Goal: Transaction & Acquisition: Purchase product/service

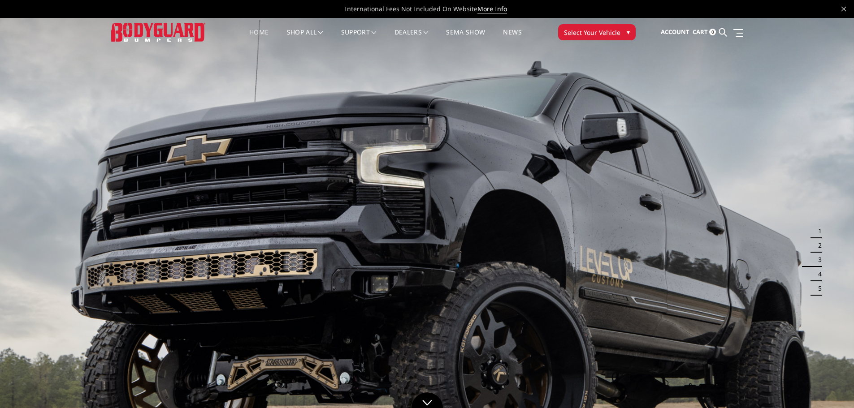
click at [602, 33] on span "Select Your Vehicle" at bounding box center [592, 32] width 56 height 9
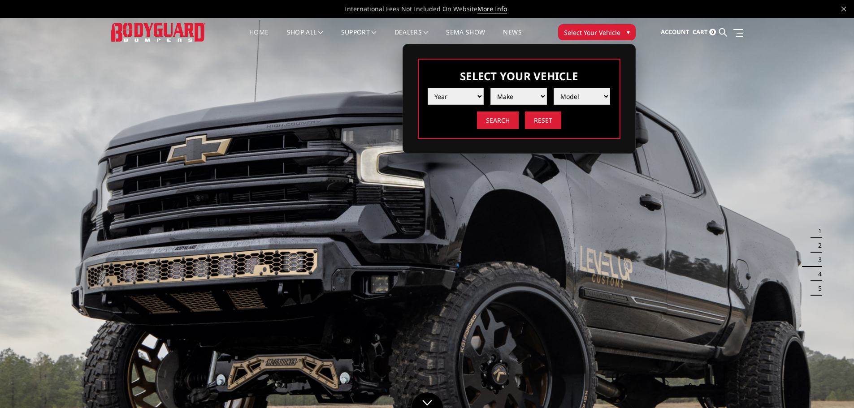
click at [479, 98] on select "Year 2025 2024 2023 2022 2021 2020 2019 2018 2017 2016 2015 2014 2013 2012 2011…" at bounding box center [456, 96] width 56 height 17
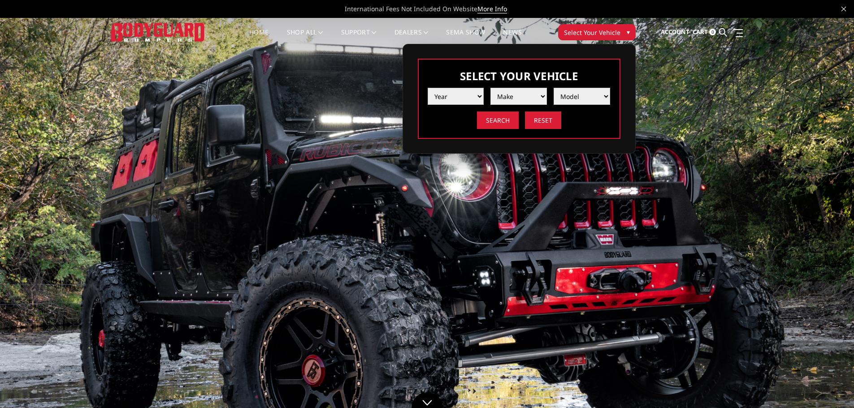
select select "yr_2024"
click at [428, 88] on select "Year 2025 2024 2023 2022 2021 2020 2019 2018 2017 2016 2015 2014 2013 2012 2011…" at bounding box center [456, 96] width 56 height 17
click at [527, 98] on select "Make Chevrolet Ford GMC Ram Toyota" at bounding box center [518, 96] width 56 height 17
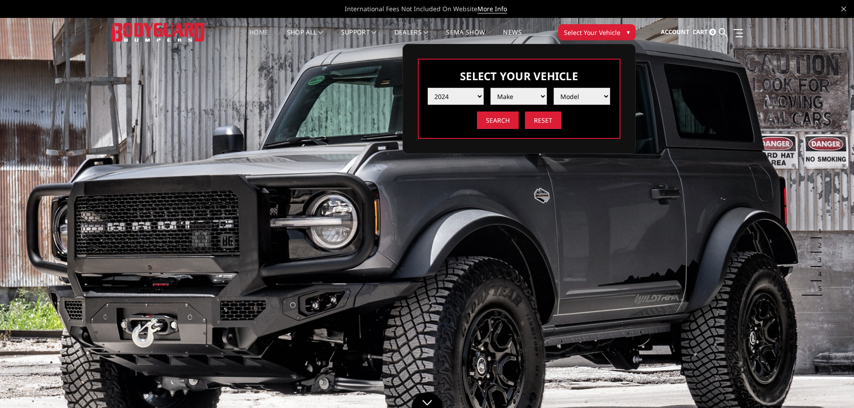
select select "mk_gmc"
click at [490, 88] on select "Make Chevrolet Ford GMC Ram Toyota" at bounding box center [518, 96] width 56 height 17
click at [586, 87] on li "Model Sierra 1500 Sierra 2500 / 3500" at bounding box center [578, 93] width 63 height 24
click at [593, 96] on select "Model Sierra 1500 Sierra 2500 / 3500" at bounding box center [582, 96] width 56 height 17
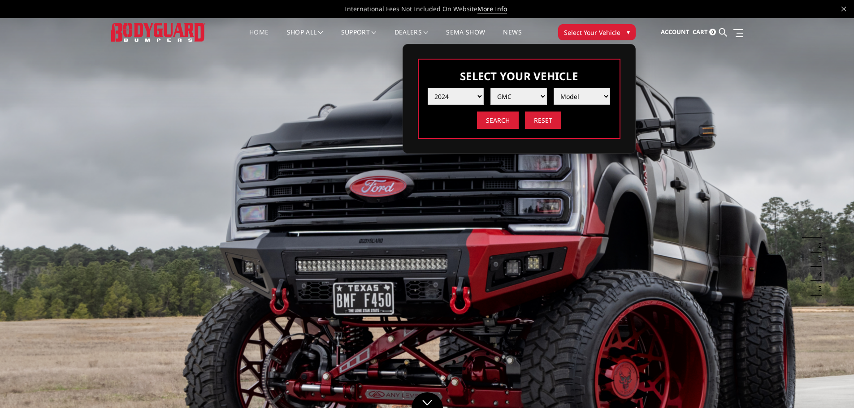
select select "md_sierra-2500-3500"
click at [554, 88] on select "Model Sierra 1500 Sierra 2500 / 3500" at bounding box center [582, 96] width 56 height 17
click at [491, 123] on input "Search" at bounding box center [498, 120] width 42 height 17
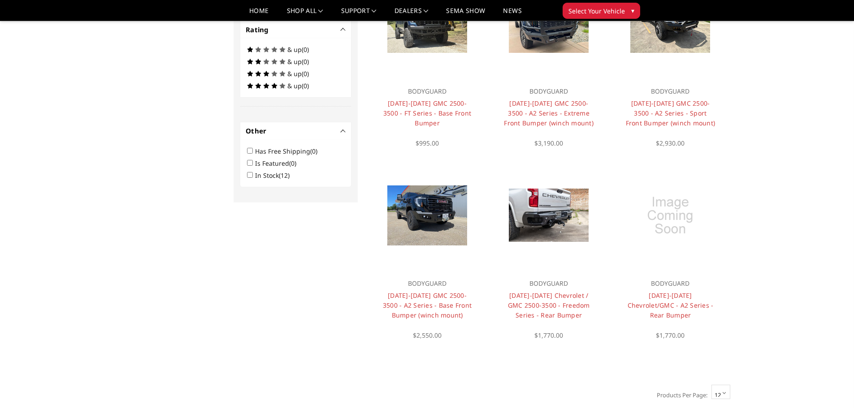
scroll to position [565, 0]
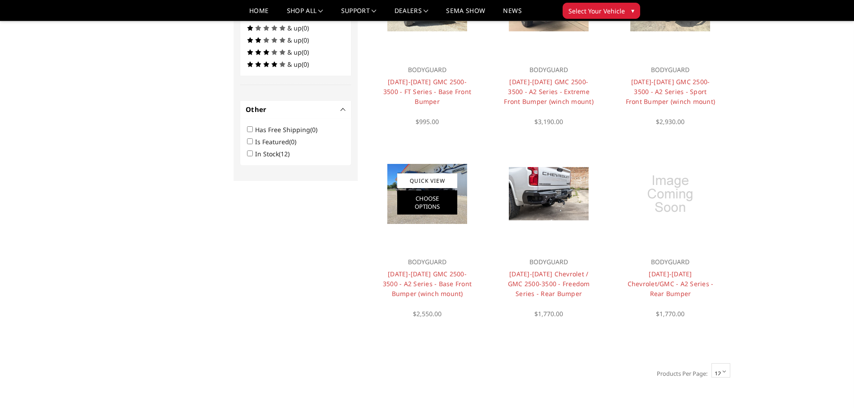
click at [439, 195] on link "Choose Options" at bounding box center [427, 203] width 60 height 24
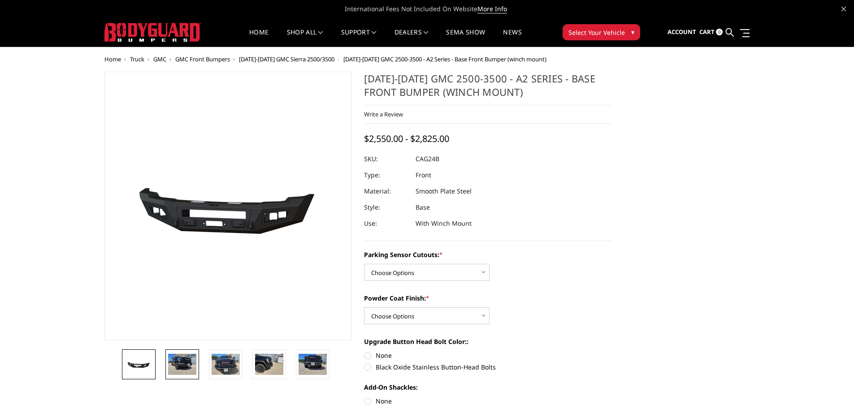
click at [175, 371] on img at bounding box center [182, 364] width 28 height 21
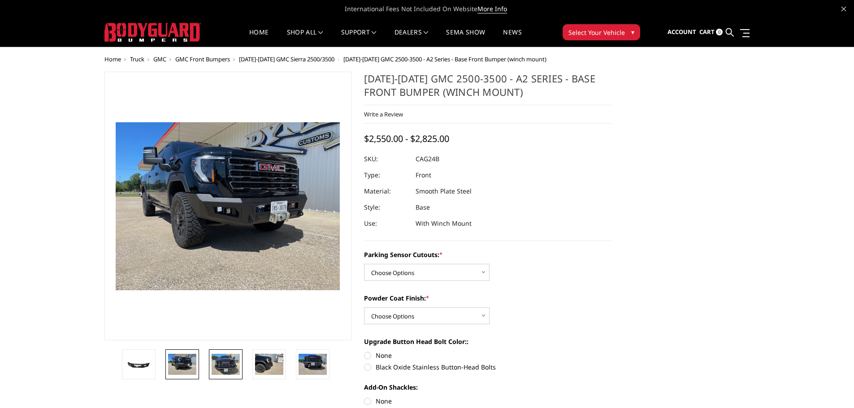
click at [219, 363] on img at bounding box center [226, 364] width 28 height 21
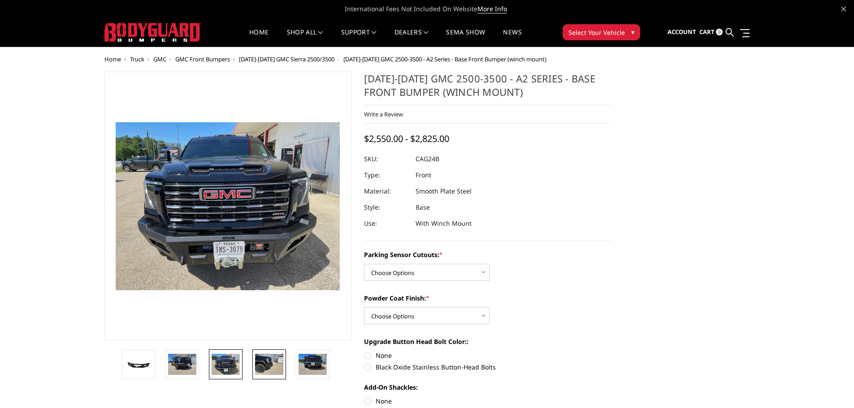
click at [270, 364] on img at bounding box center [269, 364] width 28 height 21
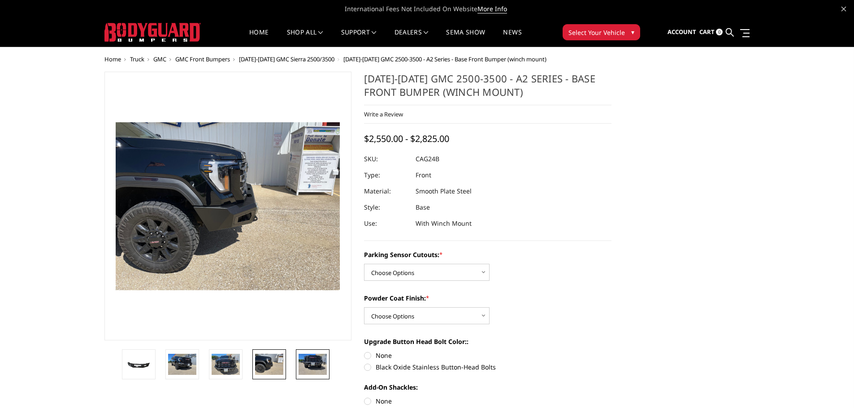
click at [317, 364] on img at bounding box center [313, 364] width 28 height 21
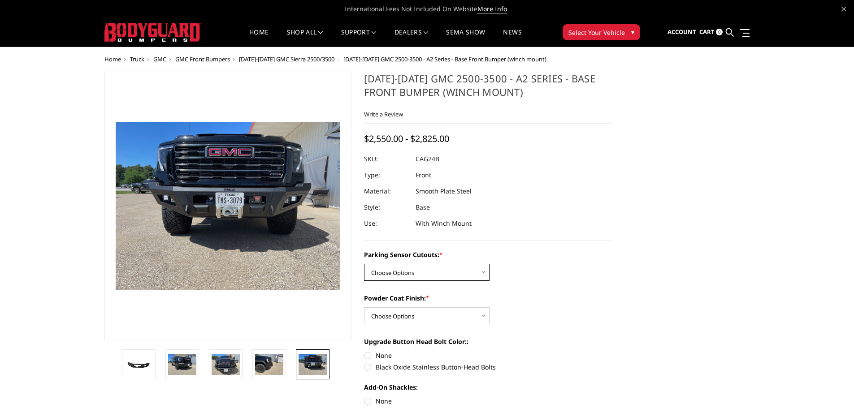
click at [473, 269] on select "Choose Options No - Without Parking Sensor Cutouts Yes - With Parking Sensor Cu…" at bounding box center [427, 272] width 126 height 17
select select "2157"
click at [364, 264] on select "Choose Options No - Without Parking Sensor Cutouts Yes - With Parking Sensor Cu…" at bounding box center [427, 272] width 126 height 17
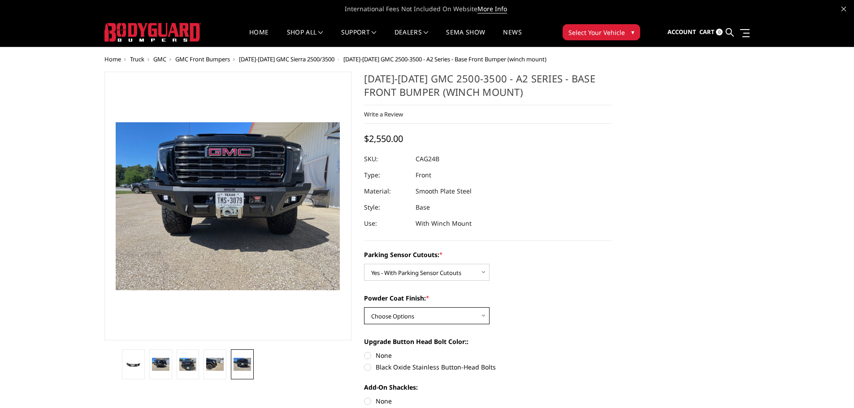
click at [435, 311] on select "Choose Options Bare Metal Textured Black Powder Coat" at bounding box center [427, 316] width 126 height 17
click at [364, 308] on select "Choose Options Bare Metal Textured Black Powder Coat" at bounding box center [427, 316] width 126 height 17
click at [485, 314] on select "Choose Options Bare Metal Textured Black Powder Coat" at bounding box center [427, 316] width 126 height 17
select select "2158"
click at [364, 308] on select "Choose Options Bare Metal Textured Black Powder Coat" at bounding box center [427, 316] width 126 height 17
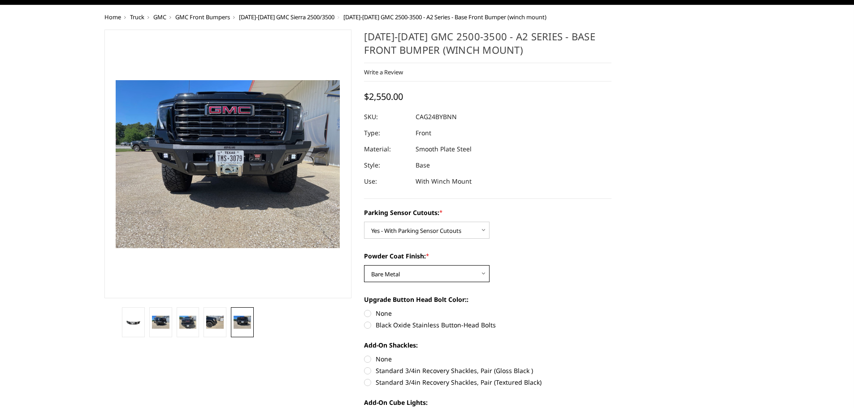
scroll to position [75, 0]
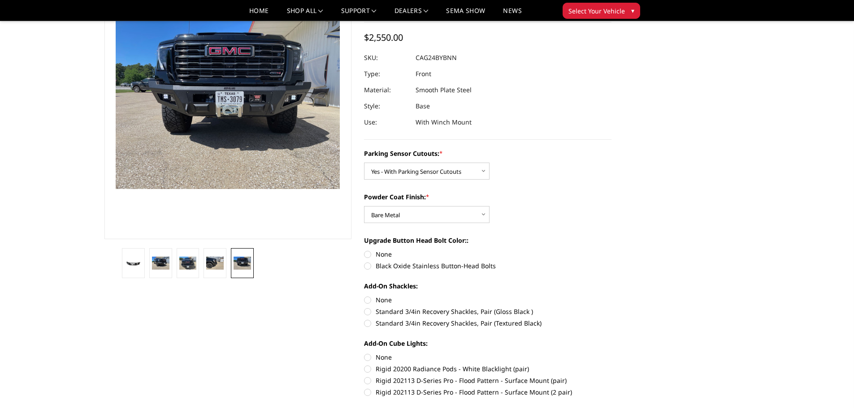
click at [368, 265] on label "Black Oxide Stainless Button-Head Bolts" at bounding box center [487, 265] width 247 height 9
click at [612, 250] on input "Black Oxide Stainless Button-Head Bolts" at bounding box center [612, 250] width 0 height 0
radio input "true"
click at [368, 312] on label "Standard 3/4in Recovery Shackles, Pair (Gloss Black )" at bounding box center [487, 311] width 247 height 9
click at [612, 296] on input "Standard 3/4in Recovery Shackles, Pair (Gloss Black )" at bounding box center [612, 295] width 0 height 0
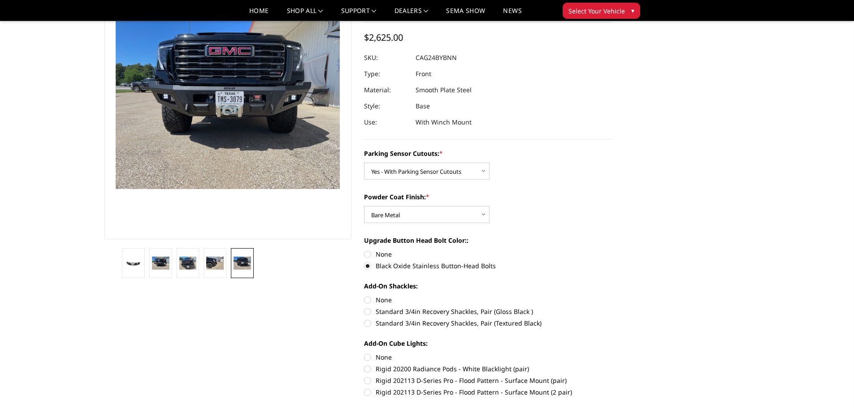
radio input "true"
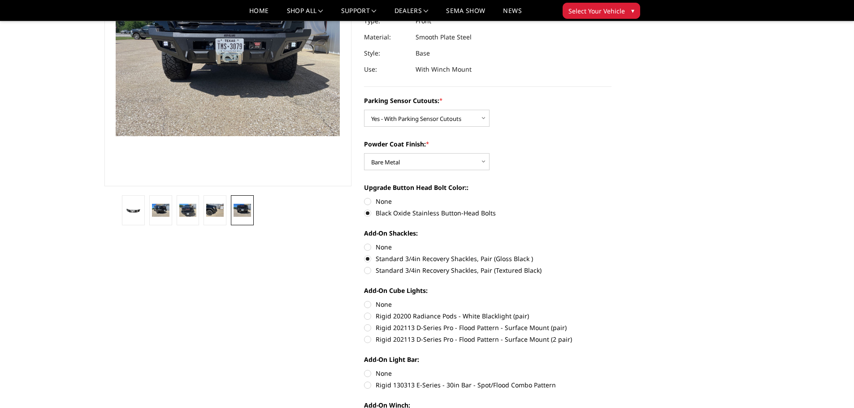
scroll to position [149, 0]
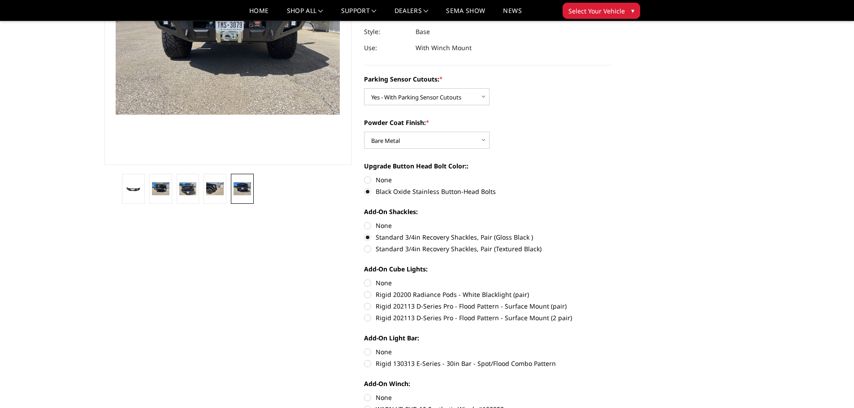
click at [368, 317] on label "Rigid 202113 D-Series Pro - Flood Pattern - Surface Mount (2 pair)" at bounding box center [487, 317] width 247 height 9
click at [612, 302] on input "Rigid 202113 D-Series Pro - Flood Pattern - Surface Mount (2 pair)" at bounding box center [612, 302] width 0 height 0
radio input "true"
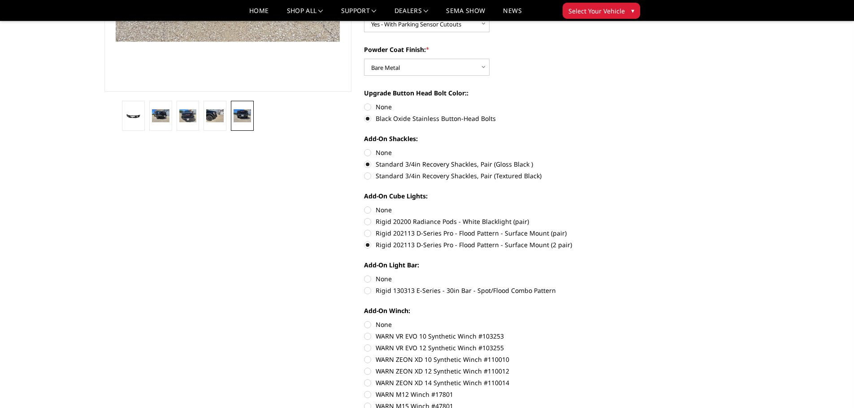
scroll to position [224, 0]
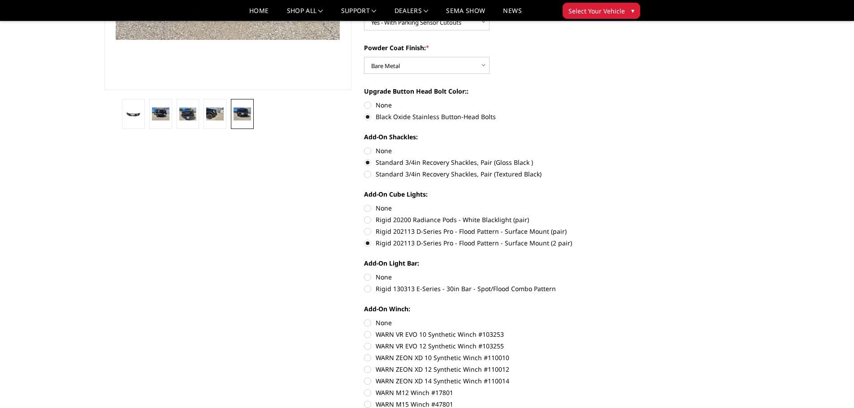
click at [366, 288] on label "Rigid 130313 E-Series - 30in Bar - Spot/Flood Combo Pattern" at bounding box center [487, 288] width 247 height 9
click at [612, 273] on input "Rigid 130313 E-Series - 30in Bar - Spot/Flood Combo Pattern" at bounding box center [612, 273] width 0 height 0
radio input "true"
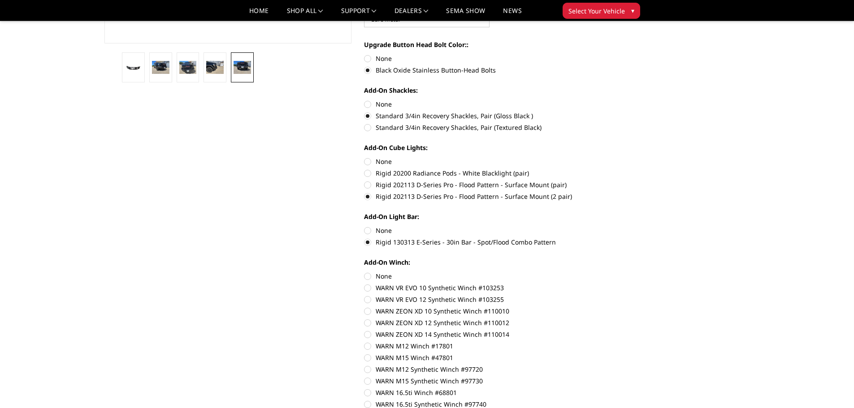
scroll to position [299, 0]
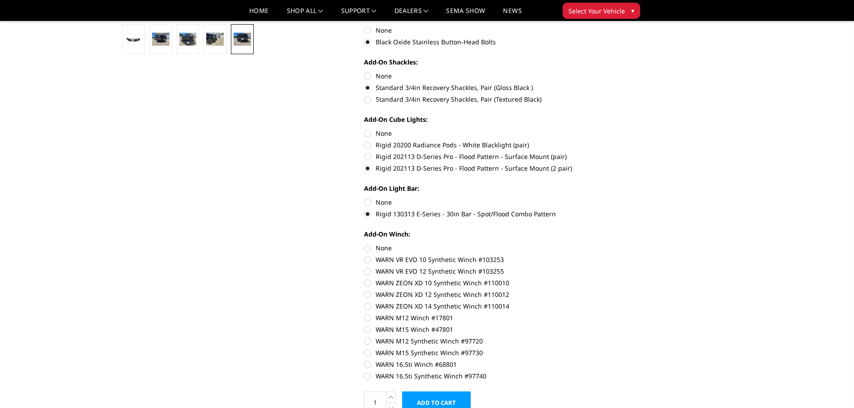
click at [370, 318] on label "WARN M12 Winch #17801" at bounding box center [487, 317] width 247 height 9
click at [612, 302] on input "WARN M12 Winch #17801" at bounding box center [612, 302] width 0 height 0
radio input "true"
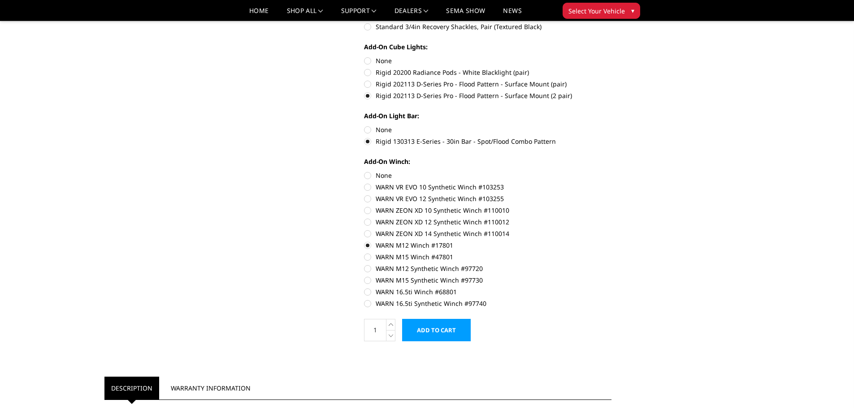
scroll to position [373, 0]
click at [365, 175] on label "None" at bounding box center [487, 173] width 247 height 9
click at [365, 169] on input "None" at bounding box center [364, 169] width 0 height 0
radio input "true"
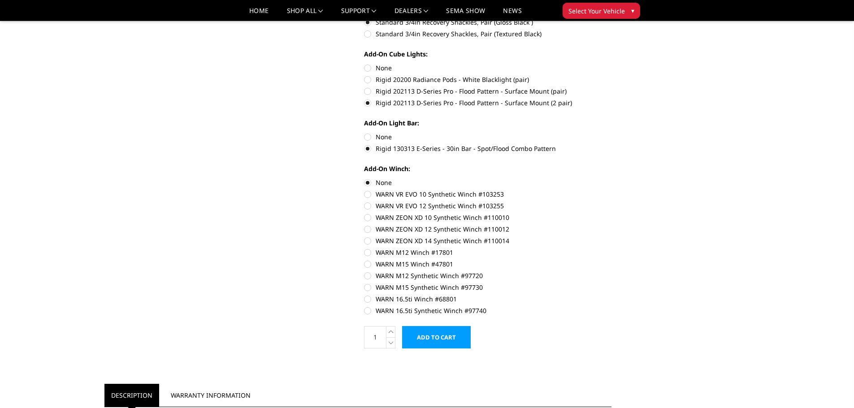
scroll to position [364, 0]
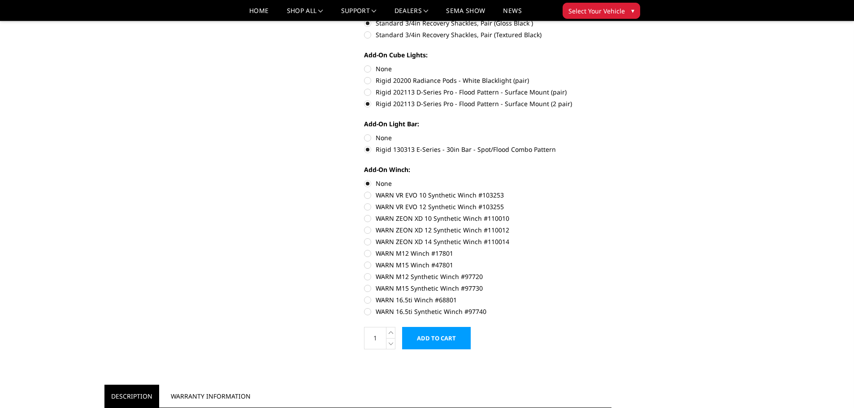
click at [192, 174] on div "2024-2025 GMC 2500-3500 - A2 Series - Base Front Bumper (winch mount) Write a R…" at bounding box center [358, 214] width 520 height 1065
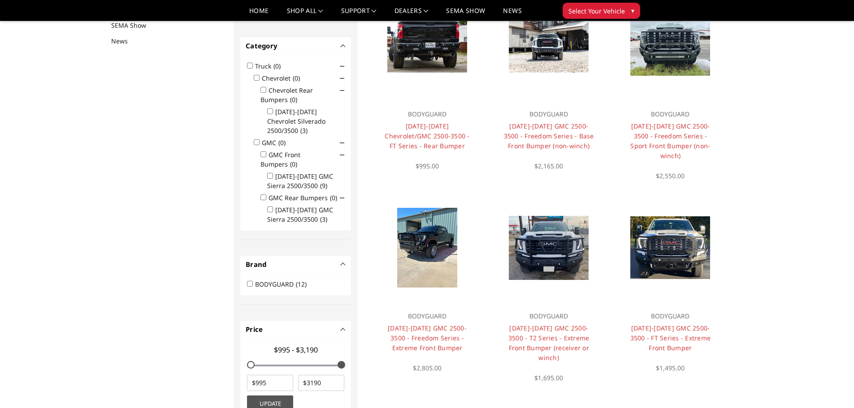
scroll to position [117, 0]
click at [459, 65] on img at bounding box center [427, 45] width 80 height 53
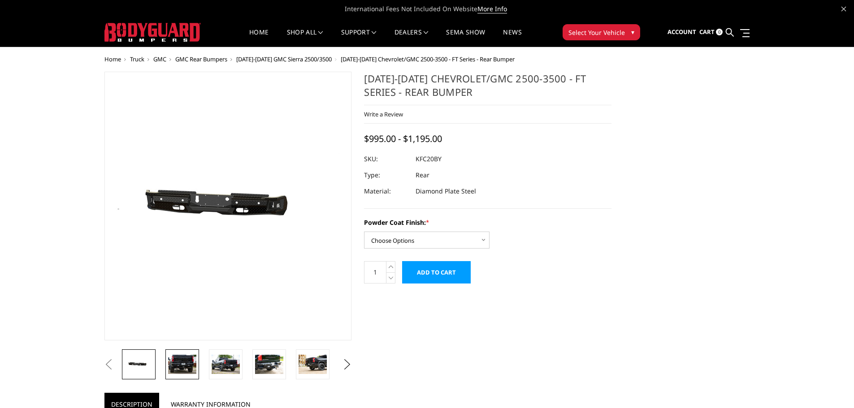
click at [185, 372] on img at bounding box center [182, 364] width 28 height 19
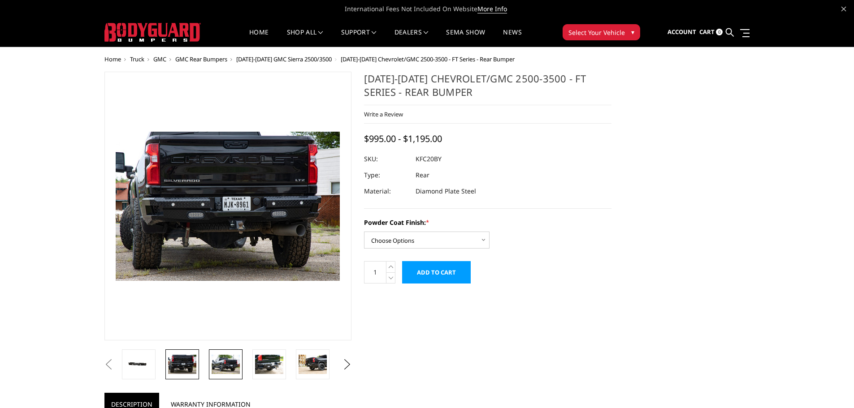
click at [231, 357] on img at bounding box center [226, 364] width 28 height 19
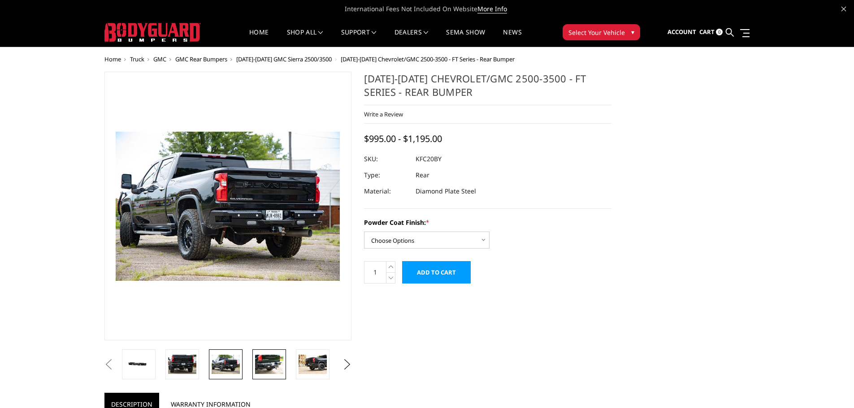
click at [268, 358] on img at bounding box center [269, 364] width 28 height 19
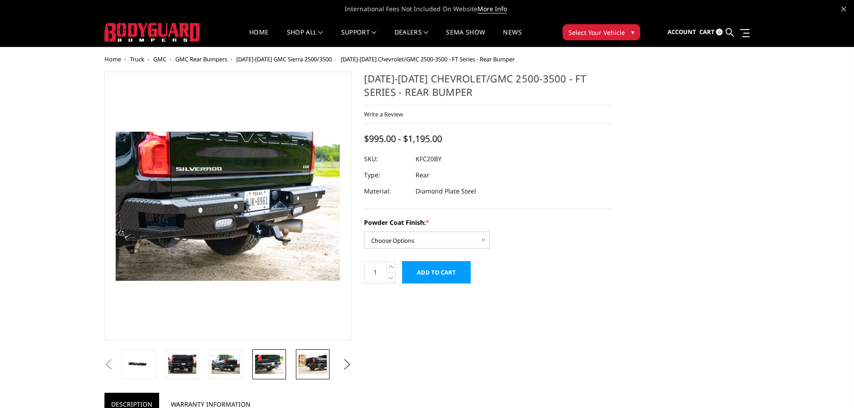
click at [325, 362] on img at bounding box center [313, 364] width 28 height 19
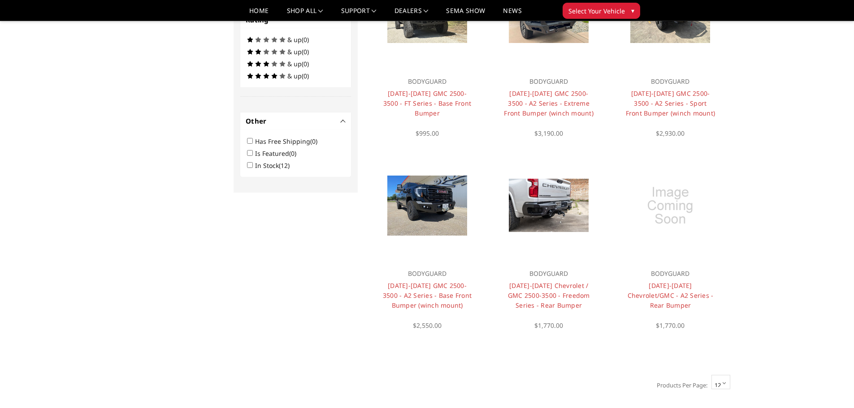
scroll to position [565, 0]
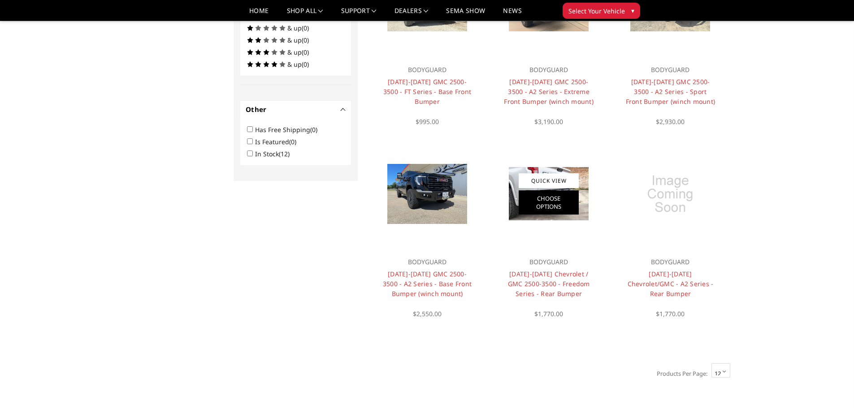
click at [550, 193] on link "Choose Options" at bounding box center [549, 203] width 60 height 24
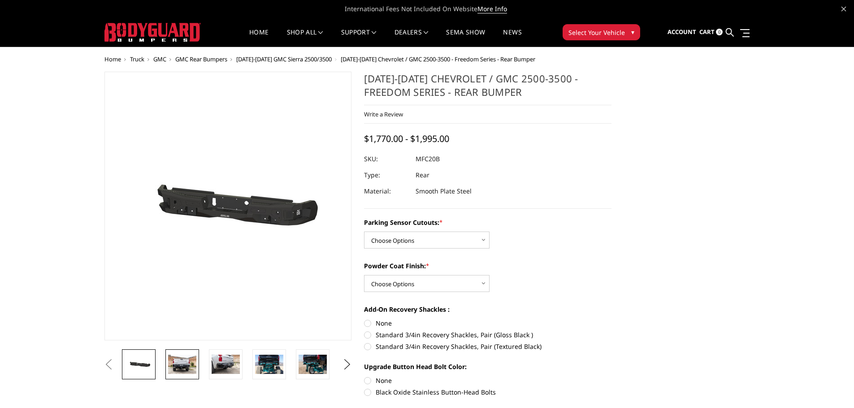
click at [180, 364] on img at bounding box center [182, 364] width 28 height 19
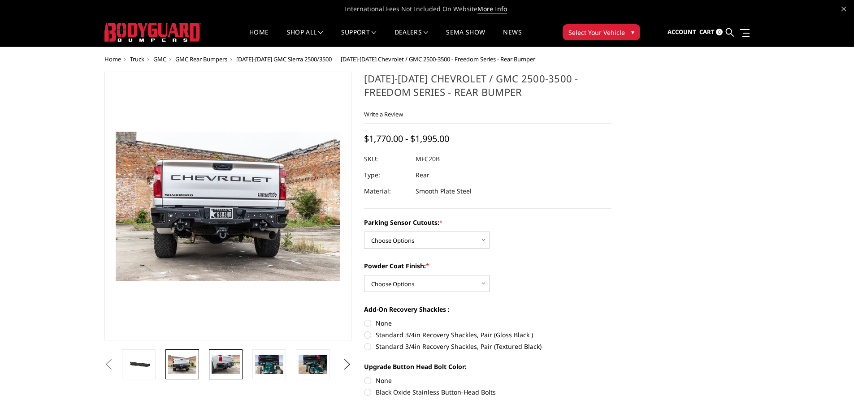
click at [230, 370] on img at bounding box center [226, 364] width 28 height 19
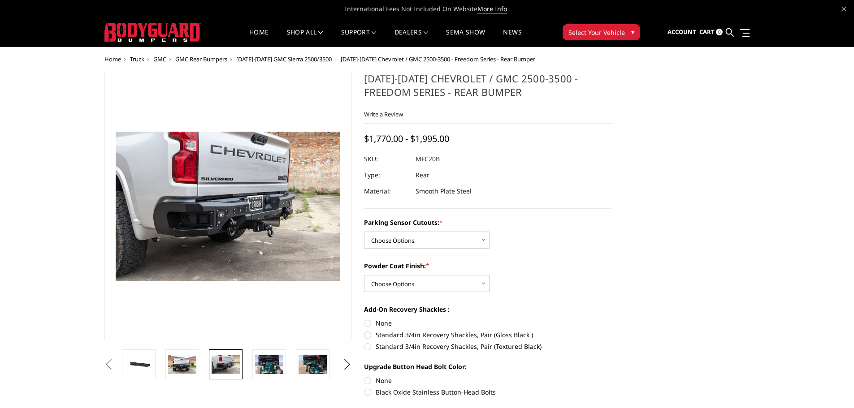
click at [291, 369] on li at bounding box center [272, 365] width 43 height 30
click at [274, 366] on img at bounding box center [269, 364] width 28 height 19
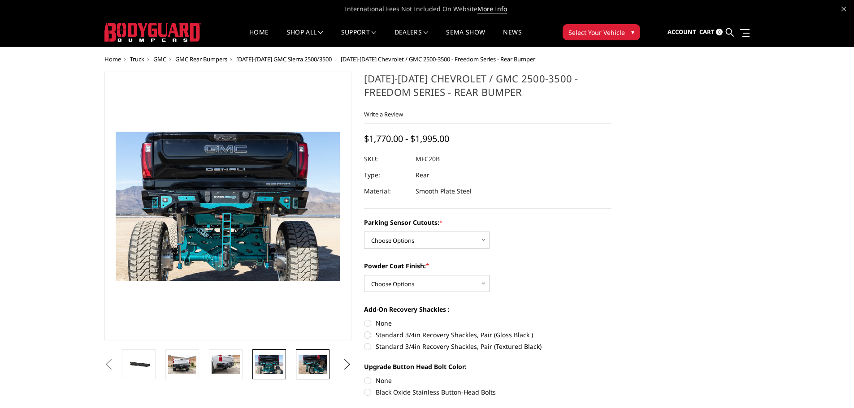
click at [310, 365] on img at bounding box center [313, 364] width 28 height 19
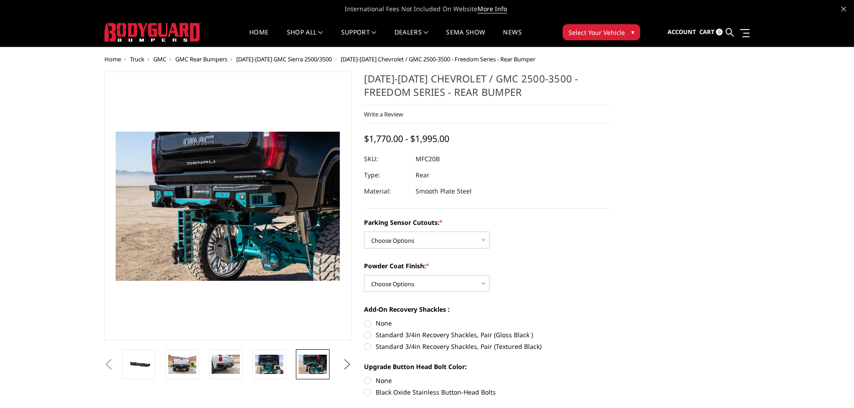
click at [350, 364] on button "Next" at bounding box center [346, 364] width 13 height 13
click at [320, 366] on img at bounding box center [313, 364] width 28 height 21
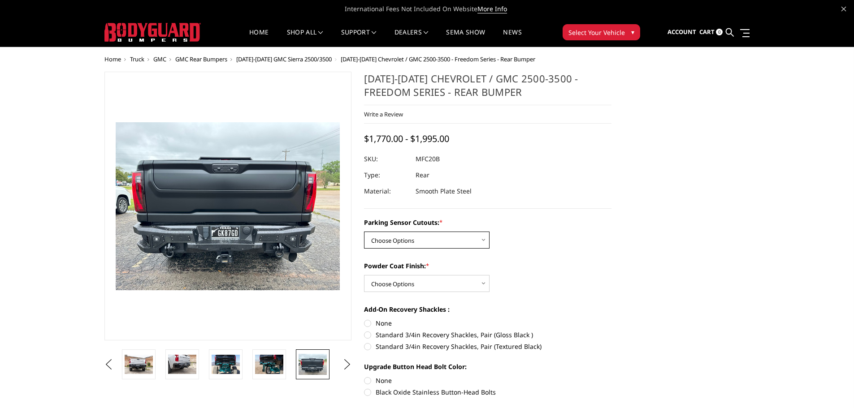
click at [408, 243] on select "Choose Options No - Without Parking Sensor Cutouts Yes - With Parking Sensor Cu…" at bounding box center [427, 240] width 126 height 17
select select "2870"
click at [364, 232] on select "Choose Options No - Without Parking Sensor Cutouts Yes - With Parking Sensor Cu…" at bounding box center [427, 240] width 126 height 17
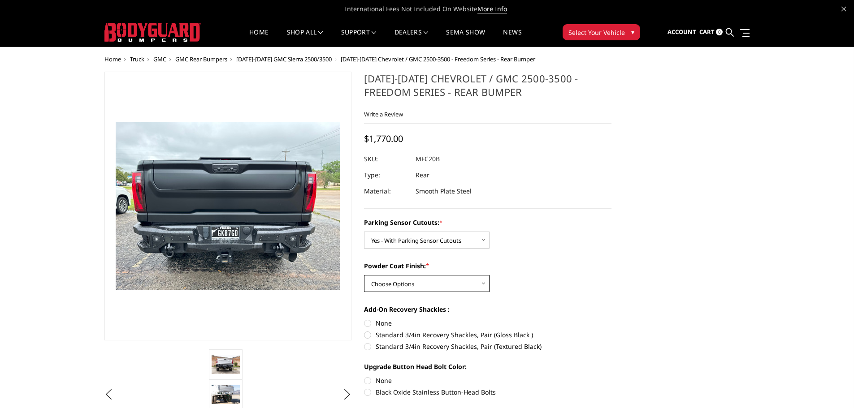
click at [405, 286] on select "Choose Options Bare Metal Texture Black Powder Coat" at bounding box center [427, 283] width 126 height 17
select select "2871"
click at [364, 275] on select "Choose Options Bare Metal Texture Black Powder Coat" at bounding box center [427, 283] width 126 height 17
click at [544, 297] on div "Parking Sensor Cutouts: * Choose Options No - Without Parking Sensor Cutouts Ye…" at bounding box center [487, 358] width 247 height 281
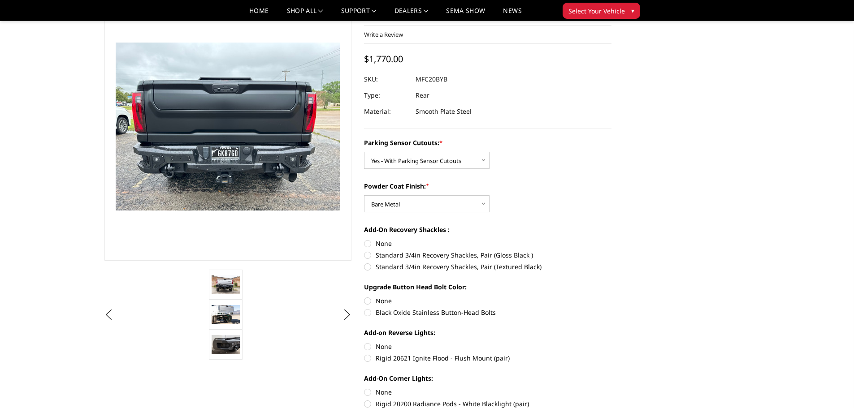
scroll to position [75, 0]
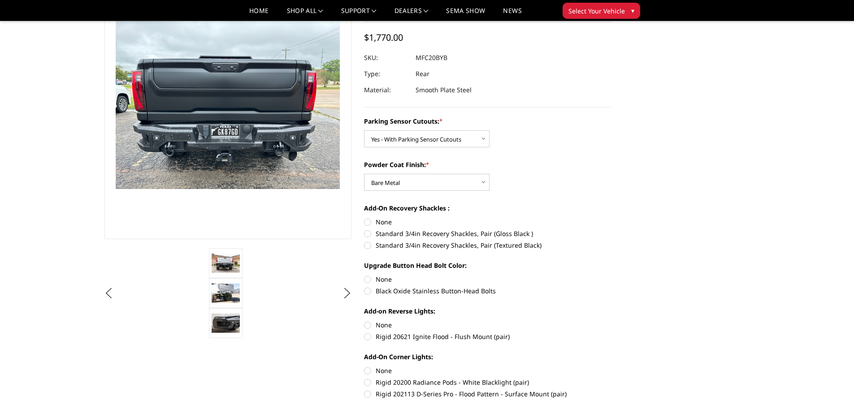
click at [370, 294] on label "Black Oxide Stainless Button-Head Bolts" at bounding box center [487, 290] width 247 height 9
click at [612, 275] on input "Black Oxide Stainless Button-Head Bolts" at bounding box center [612, 275] width 0 height 0
radio input "true"
click at [369, 337] on label "Rigid 20621 Ignite Flood - Flush Mount (pair)" at bounding box center [487, 336] width 247 height 9
click at [612, 321] on input "Rigid 20621 Ignite Flood - Flush Mount (pair)" at bounding box center [612, 321] width 0 height 0
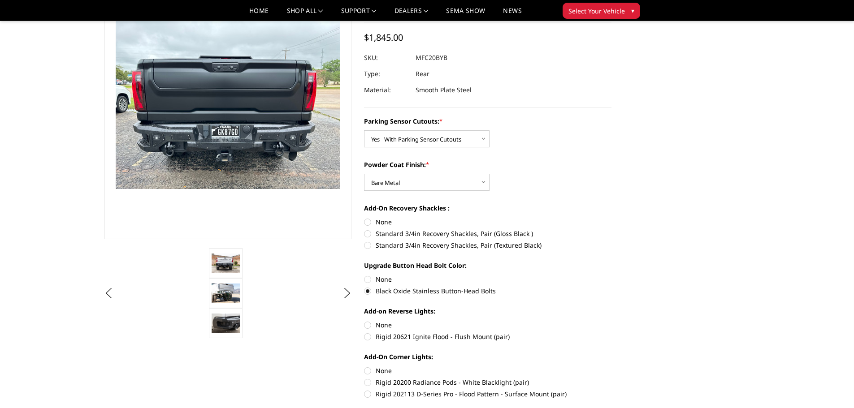
radio input "true"
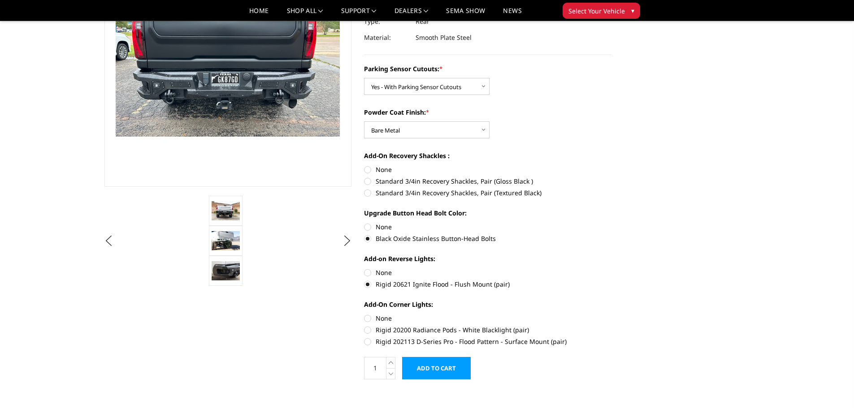
scroll to position [149, 0]
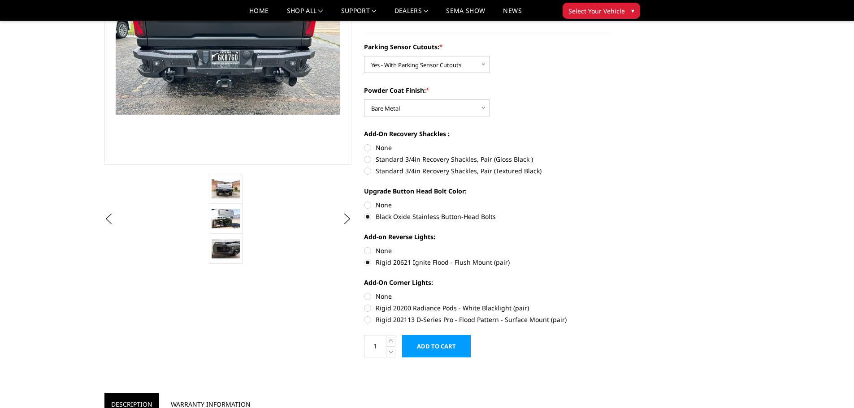
click at [368, 320] on label "Rigid 202113 D-Series Pro - Flood Pattern - Surface Mount (pair)" at bounding box center [487, 319] width 247 height 9
click at [612, 304] on input "Rigid 202113 D-Series Pro - Flood Pattern - Surface Mount (pair)" at bounding box center [612, 304] width 0 height 0
radio input "true"
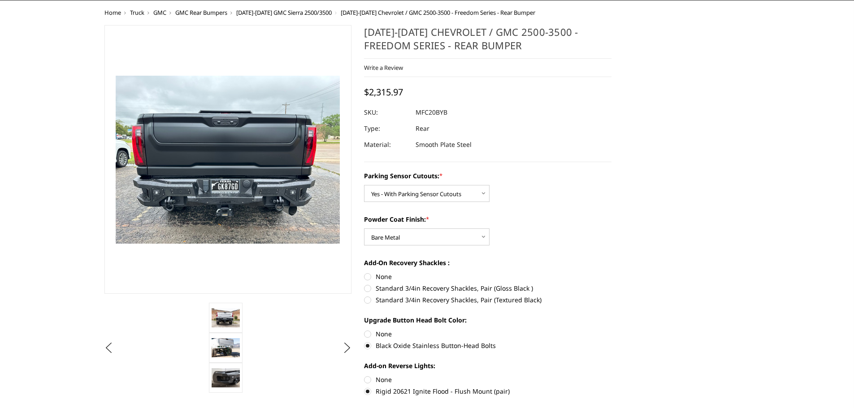
scroll to position [0, 0]
